Goal: Answer question/provide support

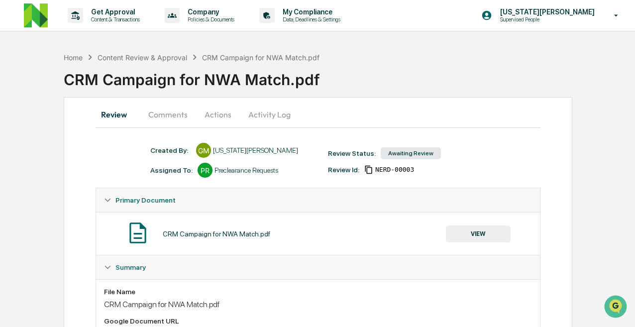
click at [176, 107] on button "Comments" at bounding box center [167, 115] width 55 height 24
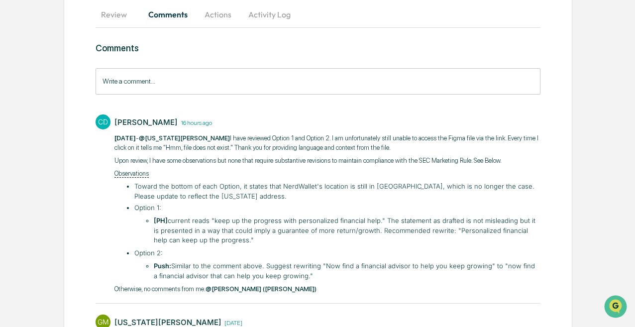
scroll to position [114, 0]
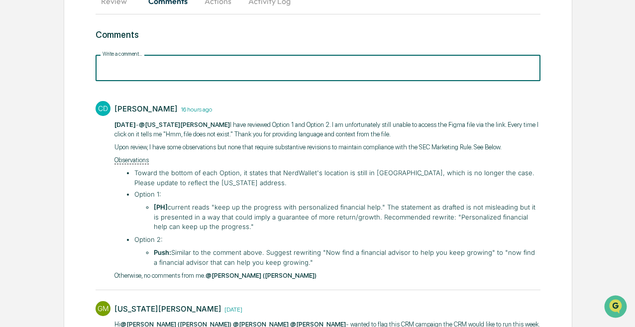
click at [183, 65] on input "Write a comment..." at bounding box center [318, 68] width 445 height 26
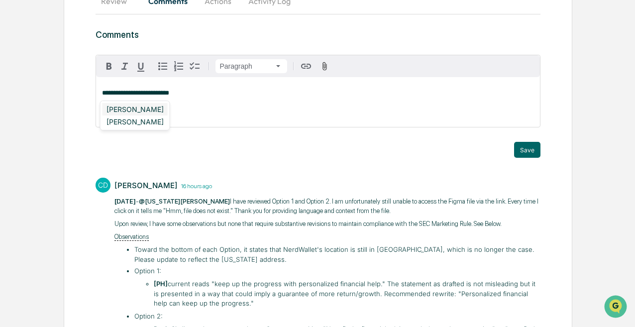
click at [157, 107] on div "[PERSON_NAME]" at bounding box center [135, 109] width 65 height 12
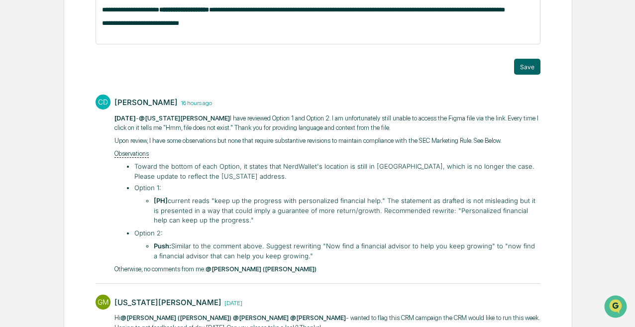
scroll to position [202, 0]
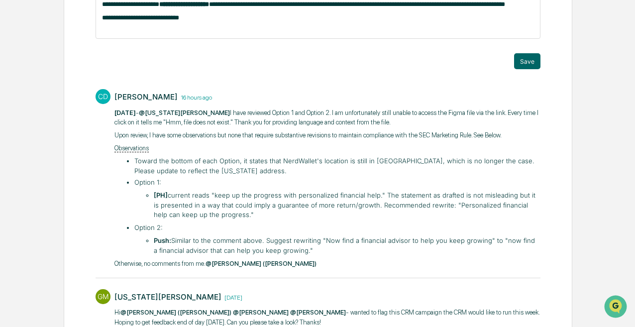
click at [179, 255] on li "Push: Similar to the comment above. Suggest rewriting "Now find a financial adv…" at bounding box center [347, 245] width 386 height 19
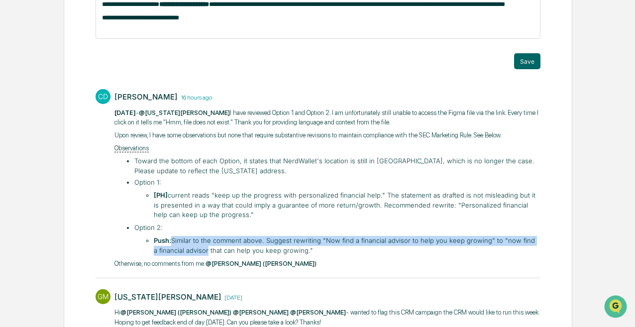
drag, startPoint x: 181, startPoint y: 255, endPoint x: 201, endPoint y: 262, distance: 21.7
click at [201, 255] on li "Push: Similar to the comment above. Suggest rewriting "Now find a financial adv…" at bounding box center [347, 245] width 386 height 19
click at [199, 249] on li "Push: Similar to the comment above. Suggest rewriting "Now find a financial adv…" at bounding box center [347, 245] width 386 height 19
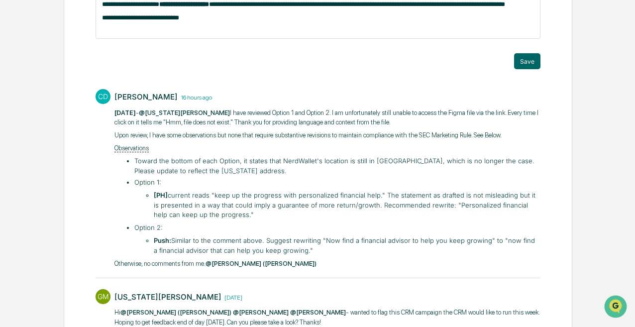
click at [199, 249] on li "Push: Similar to the comment above. Suggest rewriting "Now find a financial adv…" at bounding box center [347, 245] width 386 height 19
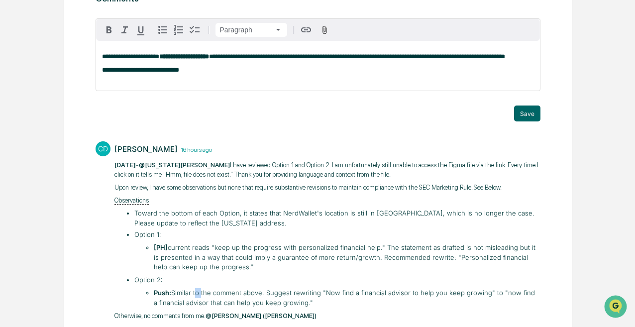
scroll to position [136, 0]
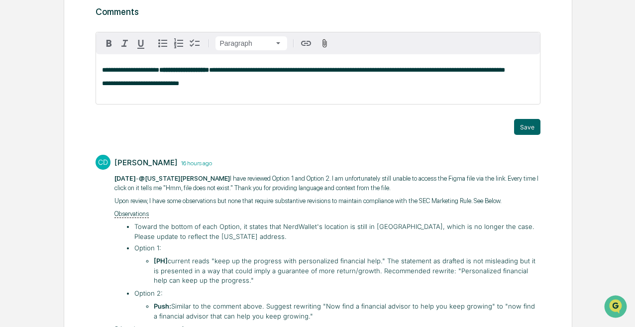
click at [198, 100] on div "**********" at bounding box center [318, 79] width 444 height 50
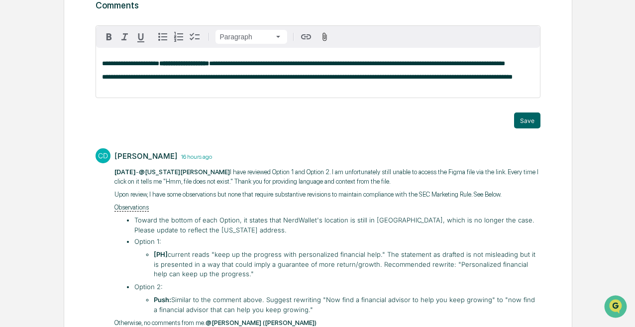
scroll to position [143, 0]
click at [518, 112] on div "Trigger" at bounding box center [318, 107] width 445 height 9
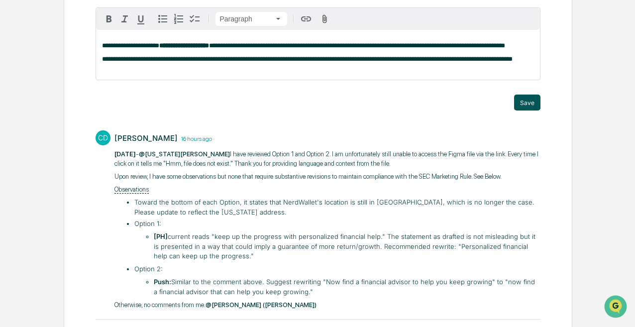
click at [525, 111] on button "Save" at bounding box center [527, 103] width 26 height 16
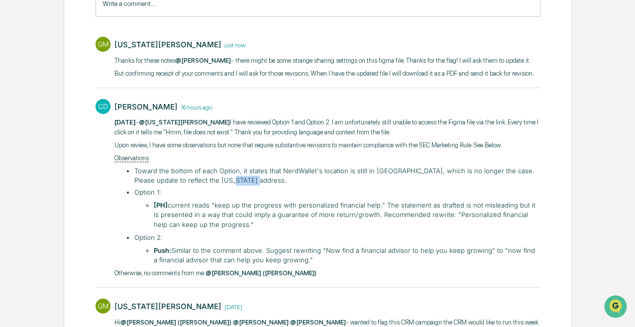
scroll to position [203, 0]
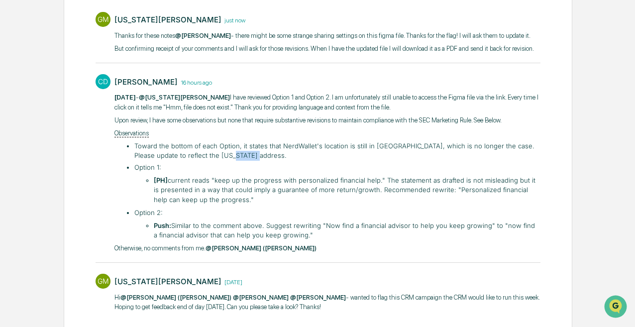
drag, startPoint x: 136, startPoint y: 176, endPoint x: 312, endPoint y: 264, distance: 196.6
click at [312, 240] on ul "Toward the bottom of each Option, it states that NerdWallet's location is still…" at bounding box center [332, 190] width 416 height 99
copy ul "oward the bottom of each Option, it states that NerdWallet's location is still …"
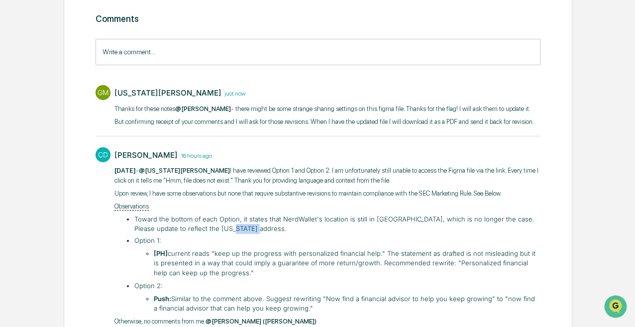
scroll to position [106, 0]
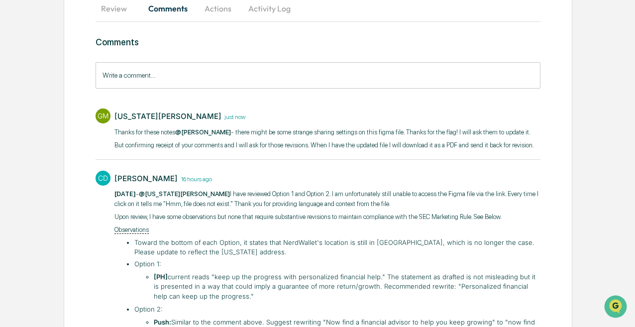
click at [120, 21] on hr at bounding box center [318, 21] width 445 height 0
click at [120, 12] on button "Review" at bounding box center [118, 9] width 45 height 24
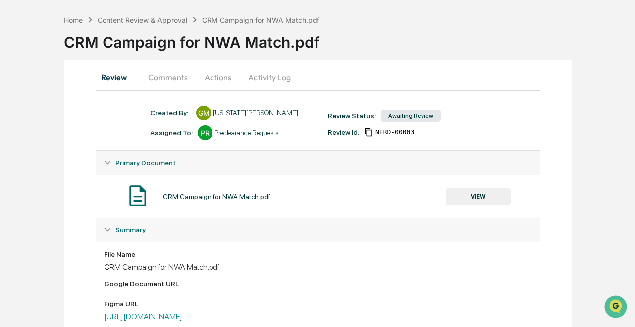
scroll to position [0, 0]
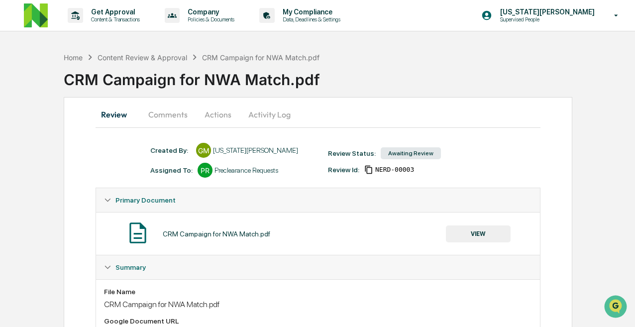
click at [173, 118] on button "Comments" at bounding box center [167, 115] width 55 height 24
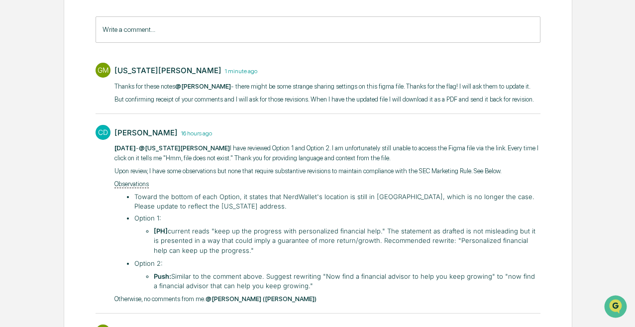
scroll to position [158, 0]
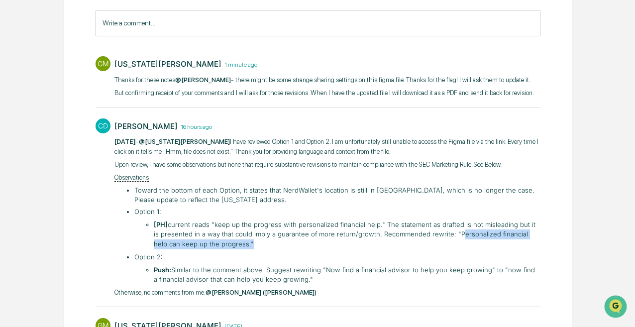
drag, startPoint x: 445, startPoint y: 263, endPoint x: 221, endPoint y: 274, distance: 224.8
click at [221, 249] on li "[PH] current reads "keep up the progress with personalized financial help." The…" at bounding box center [347, 234] width 386 height 29
copy li "Personalized financial help can keep up the progress."
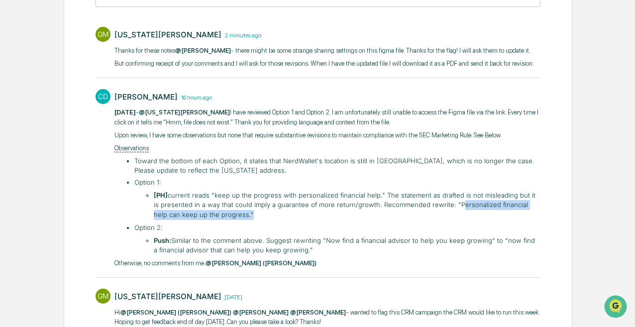
scroll to position [190, 0]
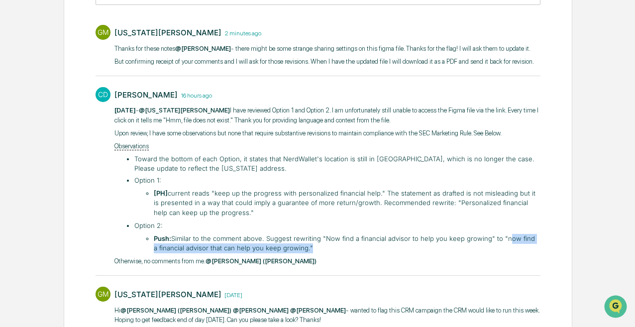
drag, startPoint x: 501, startPoint y: 265, endPoint x: 301, endPoint y: 281, distance: 200.8
click at [301, 253] on li "Push: Similar to the comment above. Suggest rewriting "Now find a financial adv…" at bounding box center [347, 243] width 386 height 19
copy li "now find a financial advisor that can help you keep growing."
